Goal: Task Accomplishment & Management: Manage account settings

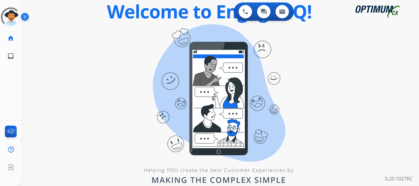
click at [64, 20] on div "0 Voice Interactions 0 Chat Interactions 0 Email Interactions" at bounding box center [216, 12] width 375 height 20
click at [25, 14] on img at bounding box center [26, 18] width 10 height 12
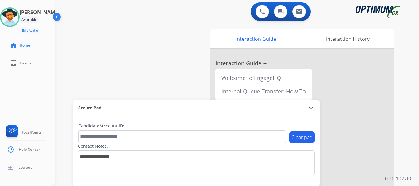
click at [13, 18] on img at bounding box center [9, 17] width 17 height 17
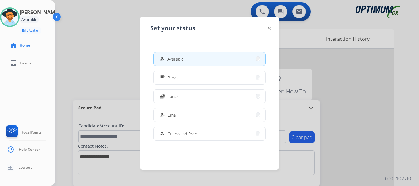
click at [201, 116] on button "how_to_reg Email" at bounding box center [210, 114] width 112 height 13
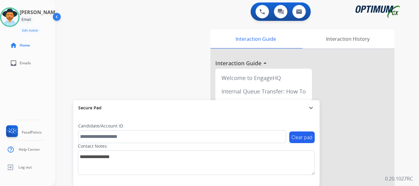
click at [148, 63] on div "swap_horiz Break voice bridge close_fullscreen Connect 3-Way Call merge_type Se…" at bounding box center [229, 150] width 349 height 256
